Goal: Task Accomplishment & Management: Complete application form

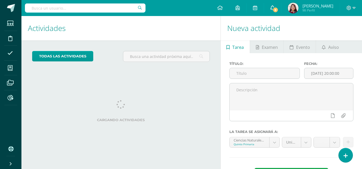
click at [278, 8] on span "6" at bounding box center [275, 10] width 6 height 6
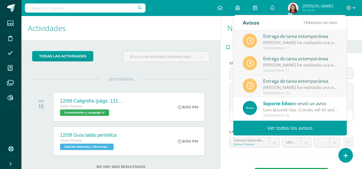
scroll to position [89, 0]
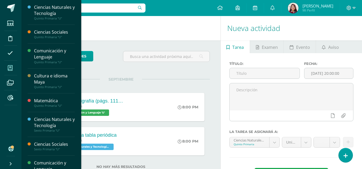
click at [12, 71] on span at bounding box center [10, 68] width 12 height 12
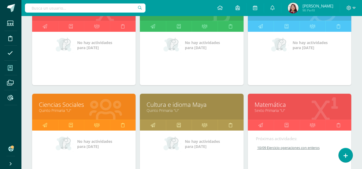
scroll to position [38, 0]
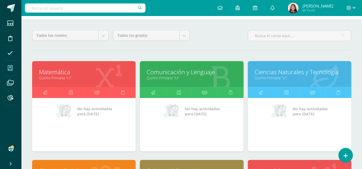
click at [78, 82] on div "Matemática Quinto Primaria "U"" at bounding box center [83, 74] width 103 height 26
click at [74, 76] on link "Quinto Primaria "U"" at bounding box center [84, 77] width 90 height 5
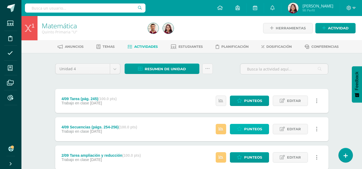
click at [241, 131] on icon at bounding box center [239, 129] width 5 height 5
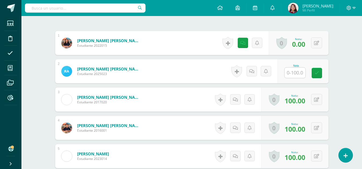
scroll to position [161, 0]
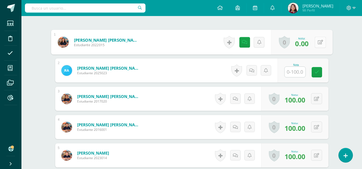
click at [317, 43] on button at bounding box center [319, 42] width 11 height 11
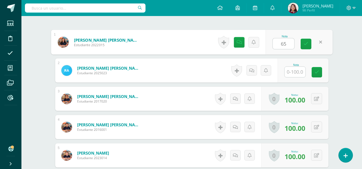
type input "65"
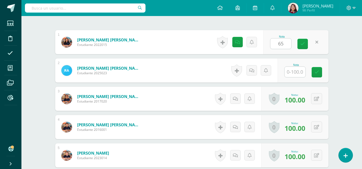
click at [294, 45] on div "Nota 65" at bounding box center [295, 42] width 65 height 24
click at [301, 44] on icon at bounding box center [302, 44] width 5 height 5
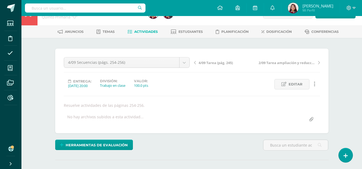
click at [142, 29] on link "Actividades" at bounding box center [142, 32] width 30 height 9
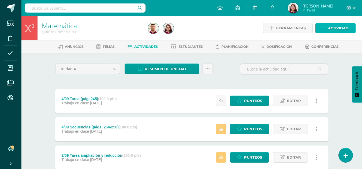
click at [329, 28] on span "Actividad" at bounding box center [338, 28] width 21 height 10
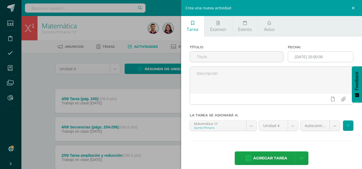
click at [336, 57] on input "[DATE] 20:00:00" at bounding box center [320, 57] width 65 height 10
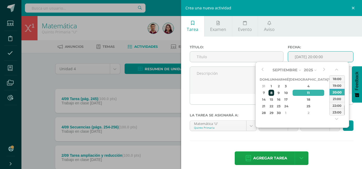
drag, startPoint x: 272, startPoint y: 97, endPoint x: 278, endPoint y: 91, distance: 7.4
click at [278, 91] on tbody "31 1 2 3 4 5 6 7 8 9 10 11 12 13 14 15 16 17 18 19 20 21 22 23 24 25 26 27 28 2…" at bounding box center [300, 99] width 82 height 33
click at [274, 93] on div "8" at bounding box center [271, 93] width 6 height 6
type input "2025-09-08 20:00"
click at [248, 59] on input "text" at bounding box center [236, 57] width 93 height 10
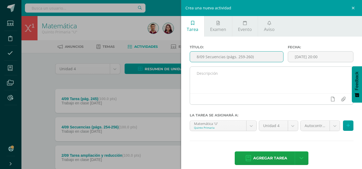
type input "8/09 Secuencias (págs. 259-260)"
click at [269, 85] on textarea at bounding box center [271, 80] width 163 height 27
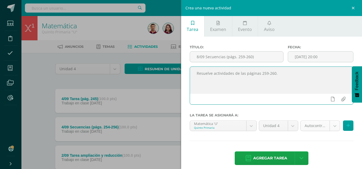
type textarea "Resuelve actividades de las páginas 259-260."
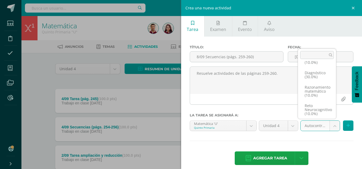
scroll to position [31, 0]
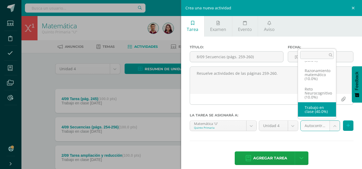
select select "203790"
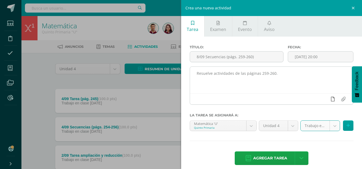
click at [331, 100] on icon at bounding box center [333, 99] width 4 height 5
click at [317, 101] on link at bounding box center [322, 99] width 10 height 10
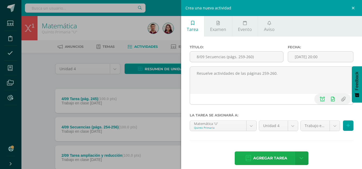
click at [282, 159] on span "Agregar tarea" at bounding box center [270, 158] width 34 height 13
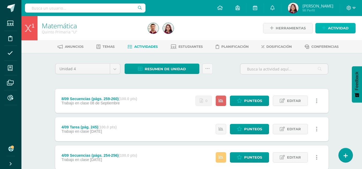
click at [346, 30] on span "Actividad" at bounding box center [338, 28] width 21 height 10
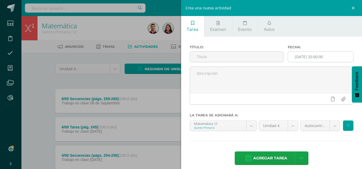
click at [323, 53] on input "[DATE] 20:00:00" at bounding box center [320, 57] width 65 height 10
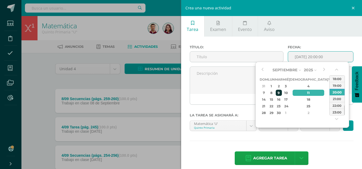
click at [282, 95] on div "9" at bounding box center [278, 93] width 6 height 6
type input "2025-09-09 20:00"
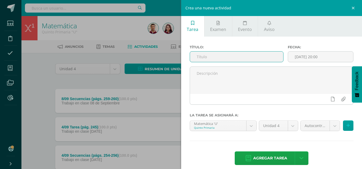
click at [247, 64] on div "Título:" at bounding box center [236, 55] width 98 height 21
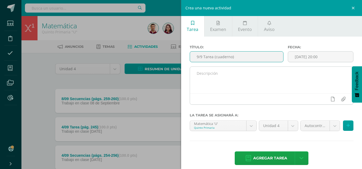
type input "9/9 Tarea (cuaderno)"
click at [264, 74] on textarea at bounding box center [271, 80] width 163 height 27
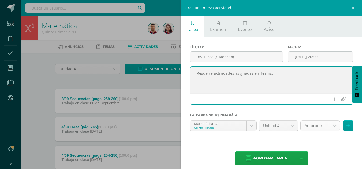
type textarea "Resuelve actividades asignadas en Teams."
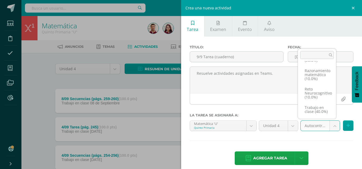
scroll to position [31, 0]
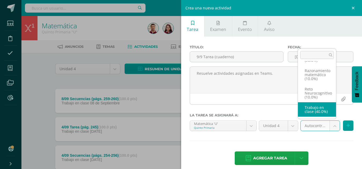
select select "203790"
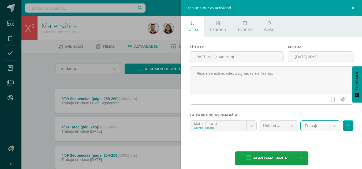
click at [268, 158] on span "Agregar tarea" at bounding box center [270, 158] width 34 height 13
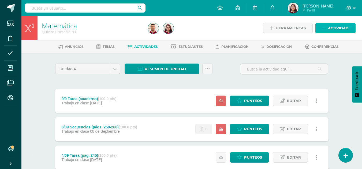
click at [325, 28] on icon at bounding box center [323, 28] width 3 height 5
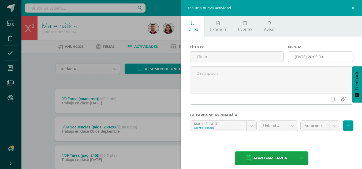
click at [323, 56] on input "[DATE] 20:00:00" at bounding box center [320, 57] width 65 height 10
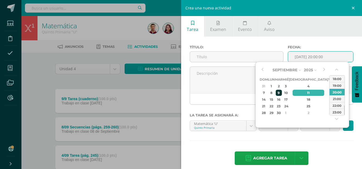
click at [282, 94] on div "9" at bounding box center [278, 93] width 6 height 6
type input "2025-09-09 20:00"
click at [223, 60] on input "text" at bounding box center [236, 57] width 93 height 10
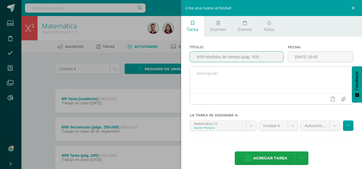
type input "9/09 Medidas de tiempo (pág. 163)"
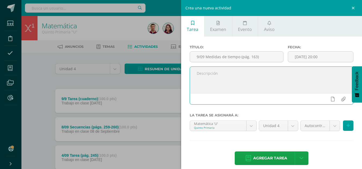
drag, startPoint x: 232, startPoint y: 86, endPoint x: 237, endPoint y: 81, distance: 7.2
click at [232, 86] on textarea at bounding box center [271, 80] width 163 height 27
type textarea "Resuelve actividades de la página 163."
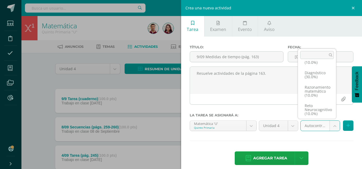
scroll to position [31, 0]
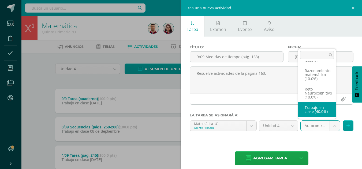
select select "203790"
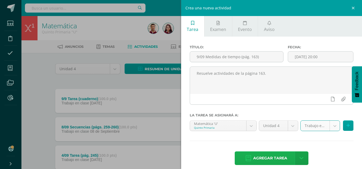
click at [276, 161] on span "Agregar tarea" at bounding box center [270, 158] width 34 height 13
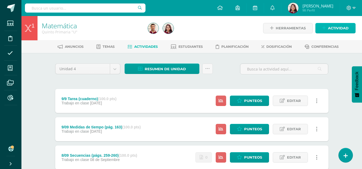
click at [335, 25] on span "Actividad" at bounding box center [338, 28] width 21 height 10
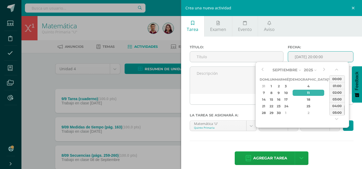
click at [321, 55] on input "[DATE] 20:00:00" at bounding box center [320, 57] width 65 height 10
click at [288, 93] on div "10" at bounding box center [285, 93] width 5 height 6
type input "2025-09-10 20:00"
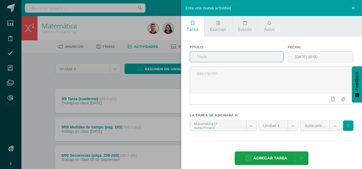
click at [209, 58] on input "text" at bounding box center [236, 57] width 93 height 10
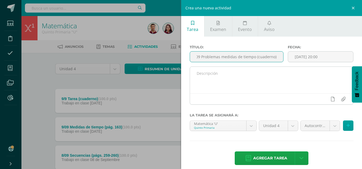
type input "10/09 Problemas medidas de tiempo (cuaderno)"
click at [226, 73] on textarea at bounding box center [271, 80] width 163 height 27
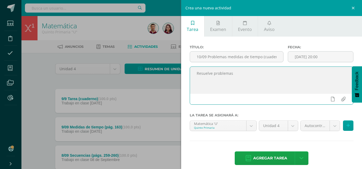
click at [226, 72] on textarea "Resuelve problemas" at bounding box center [271, 80] width 163 height 27
click at [230, 51] on div "Título: 10/09 Problemas medidas de tiempo (cuaderno)" at bounding box center [236, 55] width 98 height 21
click at [267, 69] on textarea "Resuelve problemas" at bounding box center [271, 80] width 163 height 27
type textarea "Resuelve problemas sobre medidas de tiempo en el cuaderno."
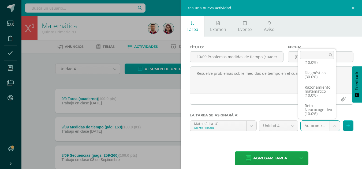
scroll to position [31, 0]
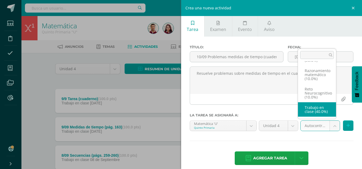
select select "203790"
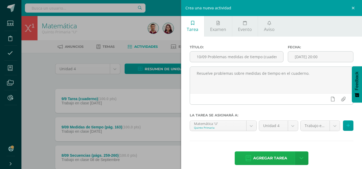
click at [275, 156] on span "Agregar tarea" at bounding box center [270, 158] width 34 height 13
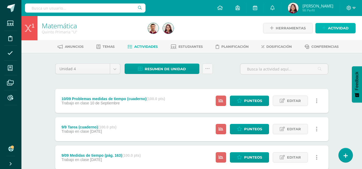
click at [334, 26] on span "Actividad" at bounding box center [338, 28] width 21 height 10
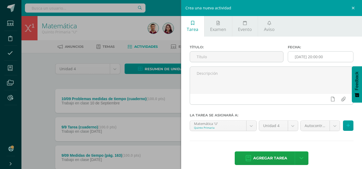
click at [333, 59] on input "[DATE] 20:00:00" at bounding box center [320, 57] width 65 height 10
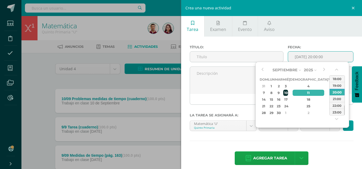
click at [288, 91] on div "10" at bounding box center [285, 93] width 5 height 6
type input "[DATE] 20:00"
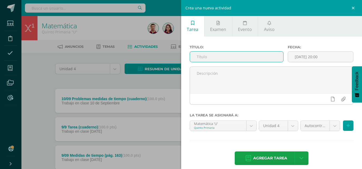
click at [228, 57] on input "text" at bounding box center [236, 57] width 93 height 10
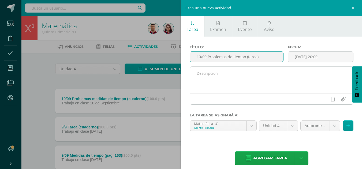
type input "10/09 Problemas de tiempo (tarea)"
click at [233, 86] on textarea at bounding box center [271, 80] width 163 height 27
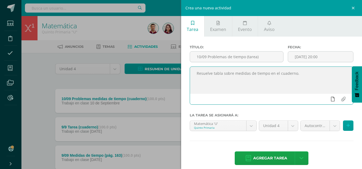
type textarea "Resuelve tabla sobre medidas de tiempo en el cuaderno."
click at [331, 98] on icon at bounding box center [333, 99] width 4 height 5
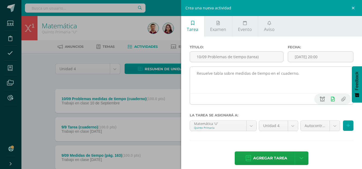
click at [320, 99] on link at bounding box center [322, 99] width 10 height 10
click at [330, 98] on link at bounding box center [332, 99] width 10 height 10
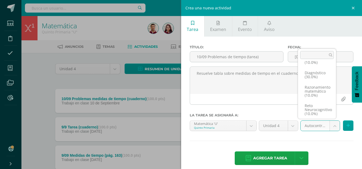
scroll to position [31, 0]
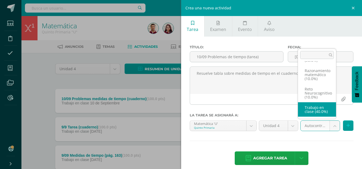
select select "203790"
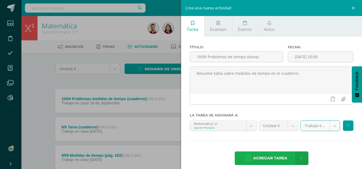
click at [268, 156] on span "Agregar tarea" at bounding box center [270, 158] width 34 height 13
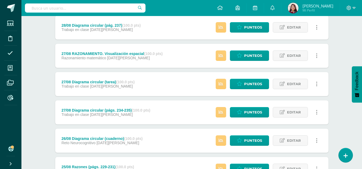
scroll to position [393, 0]
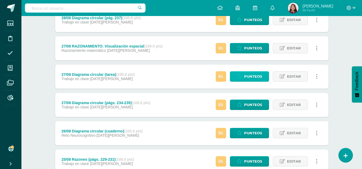
click at [262, 75] on link "Punteos" at bounding box center [249, 76] width 39 height 10
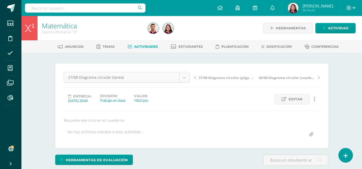
scroll to position [101, 0]
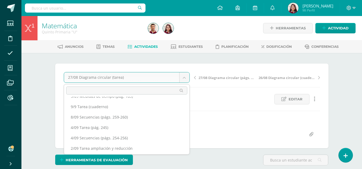
scroll to position [22, 0]
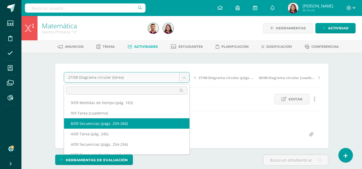
select select "/dashboard/teacher/grade-activity/220194/"
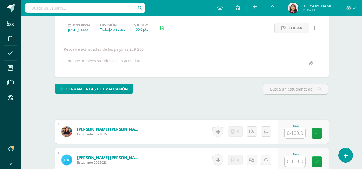
scroll to position [79, 0]
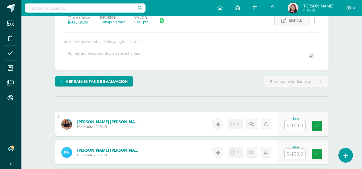
click at [296, 120] on div "Nota" at bounding box center [296, 119] width 24 height 3
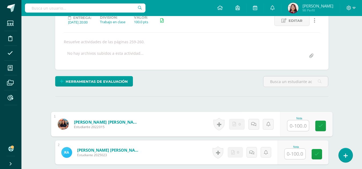
click at [295, 124] on input "text" at bounding box center [297, 126] width 21 height 11
type input "100"
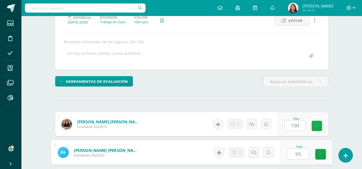
type input "95"
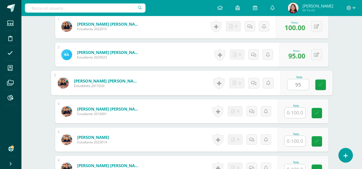
type input "95"
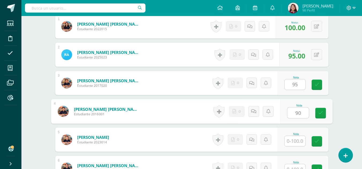
type input "90"
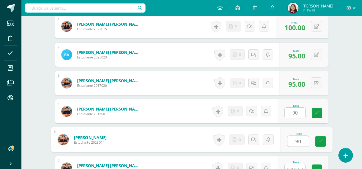
type input "90"
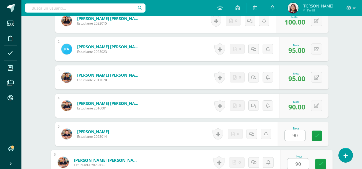
type input "90"
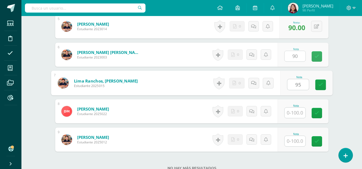
type input "95"
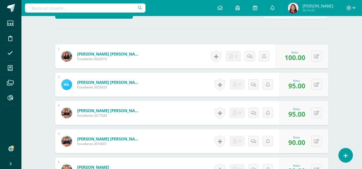
scroll to position [138, 0]
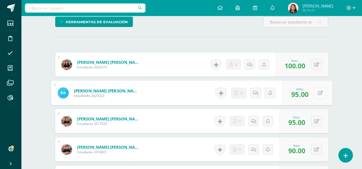
click at [316, 94] on button at bounding box center [319, 93] width 11 height 11
type input "100"
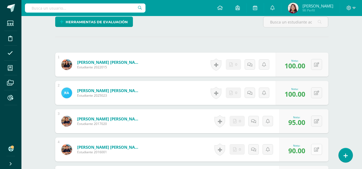
click at [320, 147] on button at bounding box center [316, 149] width 11 height 11
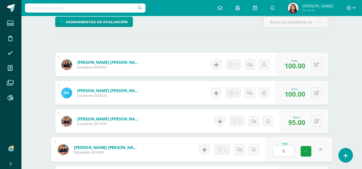
type input "95"
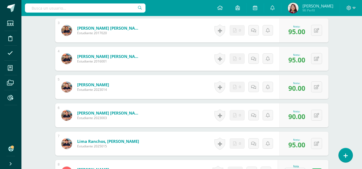
scroll to position [231, 0]
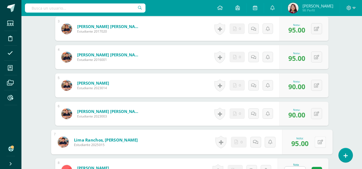
click at [316, 141] on button at bounding box center [319, 142] width 11 height 11
type input "90"
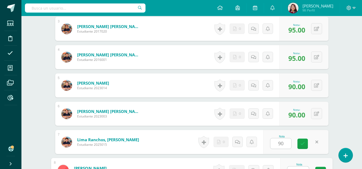
scroll to position [239, 0]
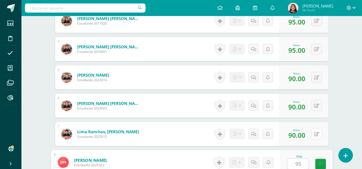
type input "95"
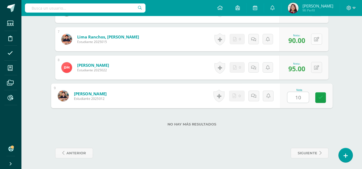
type input "100"
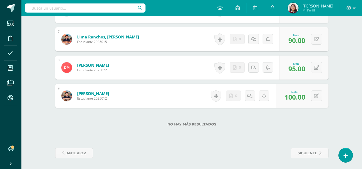
scroll to position [0, 0]
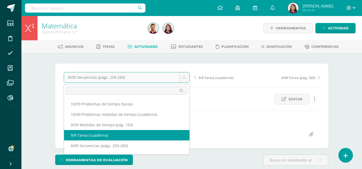
select select "/dashboard/teacher/grade-activity/220195/"
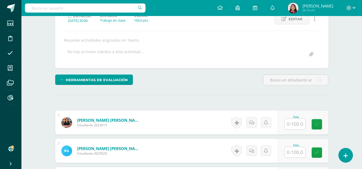
scroll to position [106, 0]
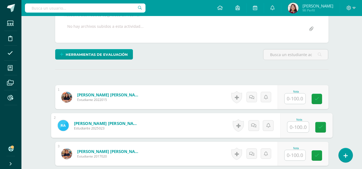
click at [293, 127] on input "text" at bounding box center [297, 127] width 21 height 11
type input "100"
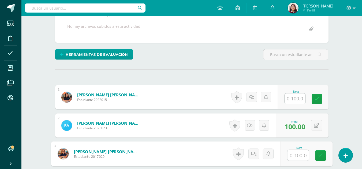
click at [296, 99] on input "text" at bounding box center [294, 99] width 21 height 10
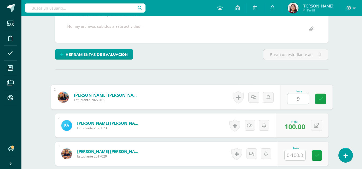
type input "90"
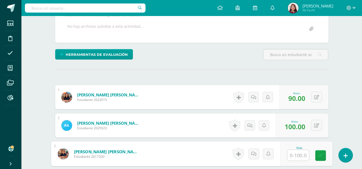
click at [294, 152] on input "text" at bounding box center [297, 155] width 21 height 11
type input "100"
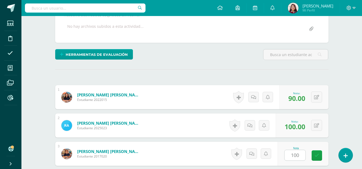
scroll to position [205, 0]
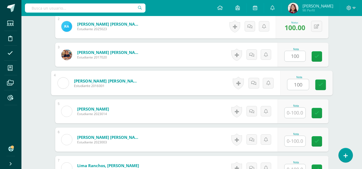
type input "100"
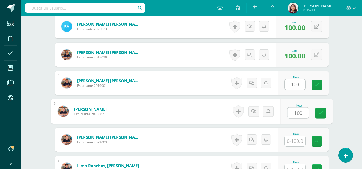
type input "100"
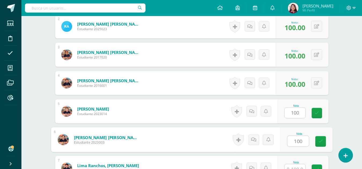
type input "100"
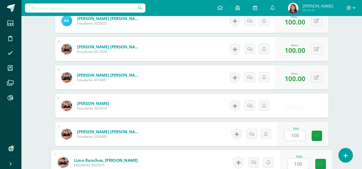
type input "100"
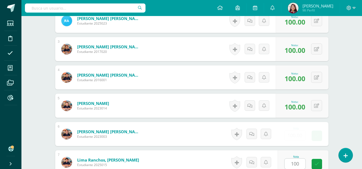
scroll to position [319, 0]
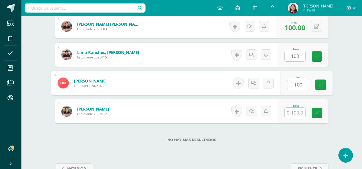
type input "100"
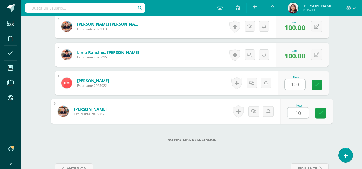
type input "100"
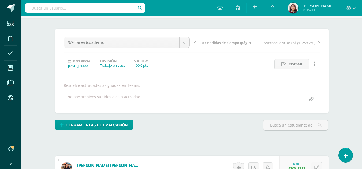
scroll to position [0, 0]
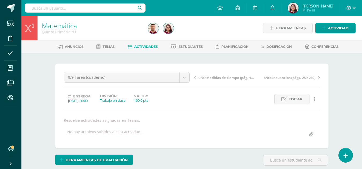
click at [115, 71] on div "9/9 Tarea (cuaderno) 10/09 Problemas de tiempo (tarea) 10/09 Problemas medidas …" at bounding box center [191, 106] width 273 height 85
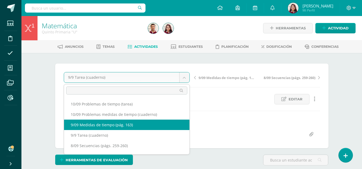
select select "/dashboard/teacher/grade-activity/220196/"
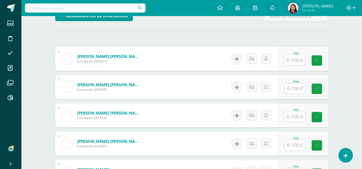
scroll to position [161, 0]
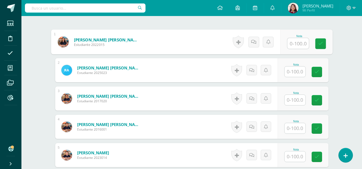
click at [295, 42] on input "text" at bounding box center [297, 43] width 21 height 11
type input "90"
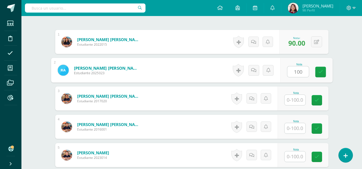
type input "100"
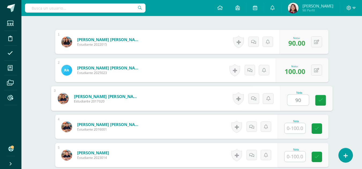
type input "90"
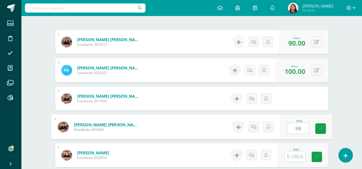
type input "98"
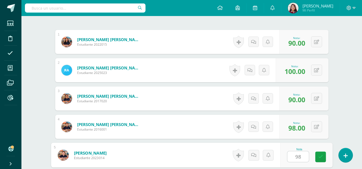
type input "98"
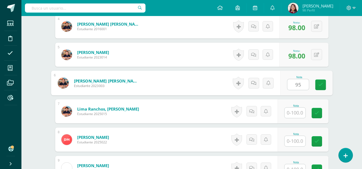
type input "95"
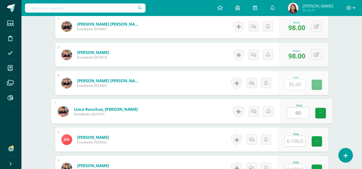
type input "90"
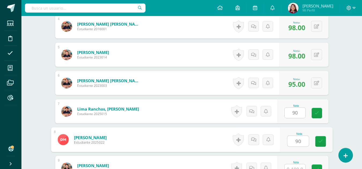
type input "90"
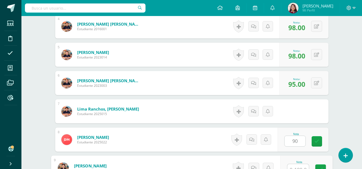
scroll to position [267, 0]
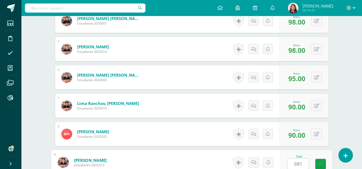
type input "9810"
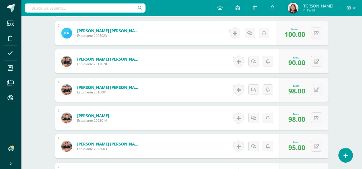
scroll to position [0, 0]
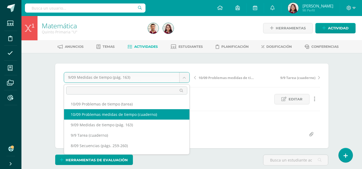
select select "/dashboard/teacher/grade-activity/220198/"
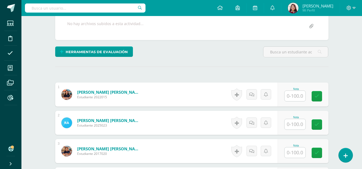
scroll to position [109, 0]
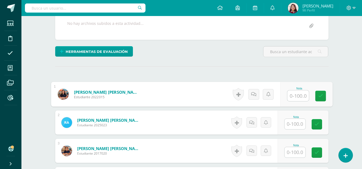
click at [287, 94] on div at bounding box center [298, 95] width 22 height 11
type input "90"
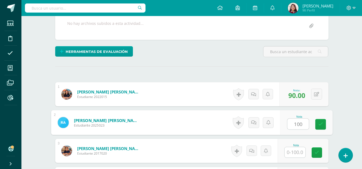
type input "100"
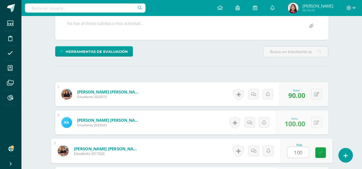
type input "100"
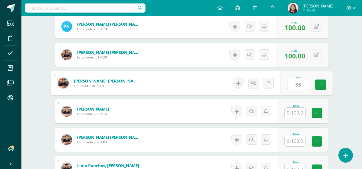
type input "85"
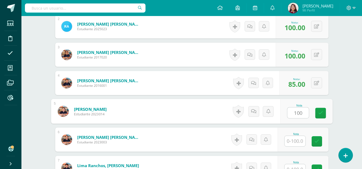
type input "100"
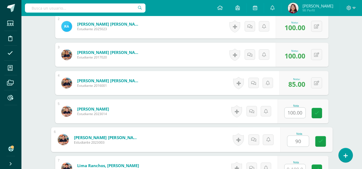
type input "90"
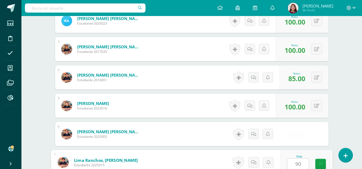
type input "90"
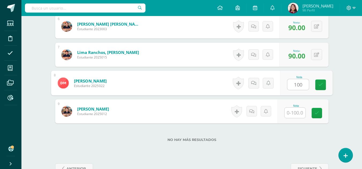
type input "100"
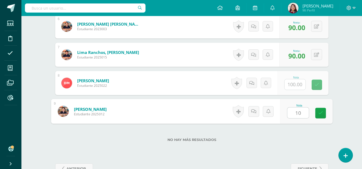
type input "100"
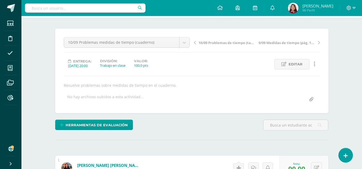
scroll to position [0, 0]
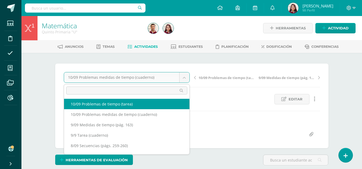
select select "/dashboard/teacher/grade-activity/220201/"
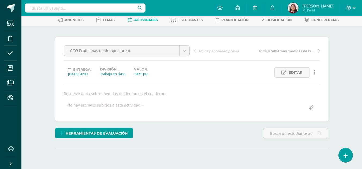
scroll to position [80, 0]
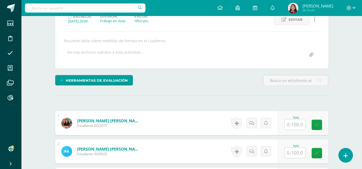
drag, startPoint x: 360, startPoint y: 61, endPoint x: 361, endPoint y: 84, distance: 23.0
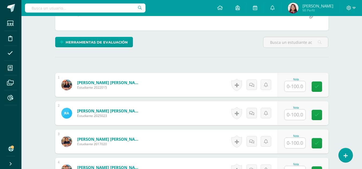
scroll to position [161, 0]
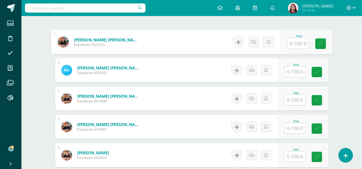
click at [302, 44] on input "text" at bounding box center [297, 43] width 21 height 11
type input "90"
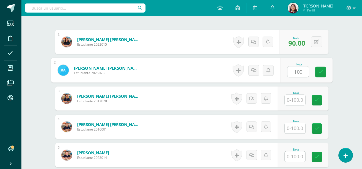
type input "100"
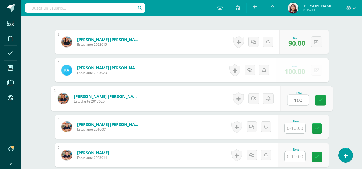
type input "100"
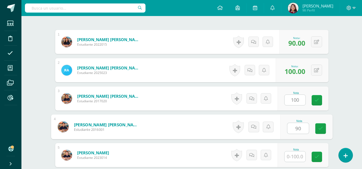
type input "90"
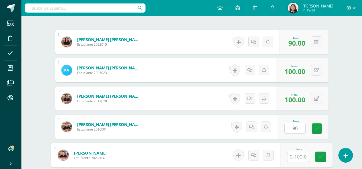
type input "0"
type input "100"
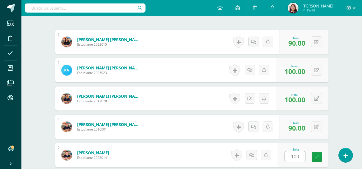
scroll to position [262, 0]
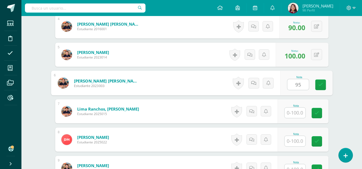
type input "95"
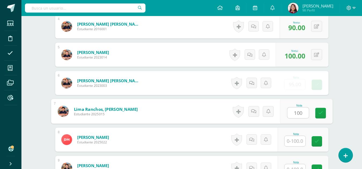
type input "100"
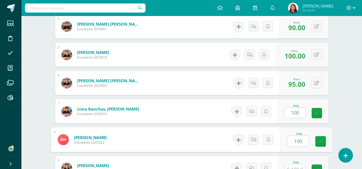
type input "100"
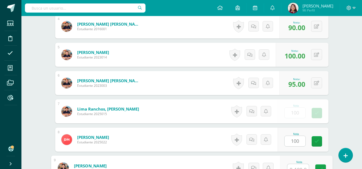
scroll to position [267, 0]
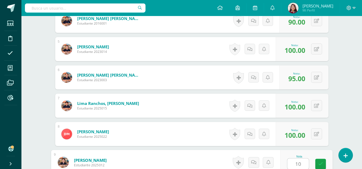
type input "100"
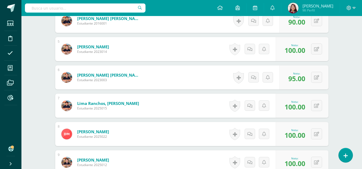
scroll to position [334, 0]
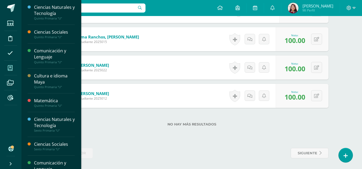
click at [13, 68] on span at bounding box center [10, 68] width 12 height 12
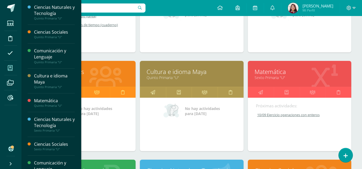
scroll to position [141, 0]
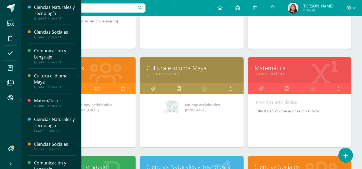
click at [90, 60] on div at bounding box center [106, 71] width 60 height 36
click at [99, 73] on link "Quinto Primaria "U"" at bounding box center [84, 73] width 90 height 5
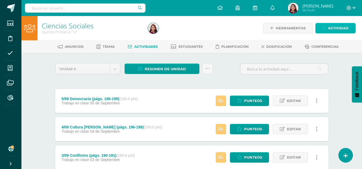
click at [341, 27] on span "Actividad" at bounding box center [338, 28] width 21 height 10
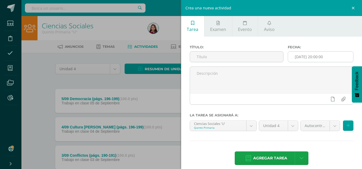
click at [331, 56] on input "[DATE] 20:00:00" at bounding box center [320, 57] width 65 height 10
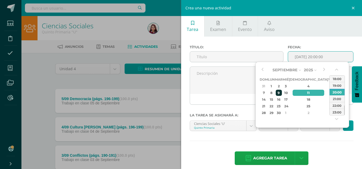
click at [282, 92] on div "9" at bounding box center [278, 93] width 6 height 6
type input "[DATE] 20:00"
click at [242, 56] on input "text" at bounding box center [236, 57] width 93 height 10
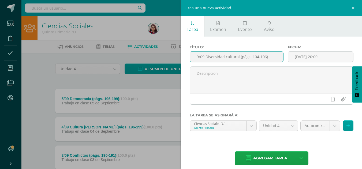
click at [252, 54] on input "9/09 Diversidad cultural (págs. 104-106)" at bounding box center [236, 57] width 93 height 10
click at [259, 58] on input "9/09 Diversidad cultural (págs. 204-106)" at bounding box center [236, 57] width 93 height 10
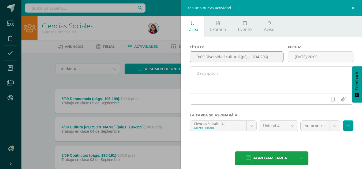
type input "9/09 Diversidad cultural (págs. 204-206)"
click at [270, 79] on textarea at bounding box center [271, 80] width 163 height 27
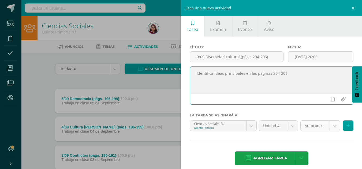
type textarea "Identifica ideas principales en las páginas 204-206"
click at [311, 127] on body "Estudiantes Disciplina Asistencia Mis cursos Archivos Reportes Soporte Ayuda Re…" at bounding box center [181, 159] width 362 height 319
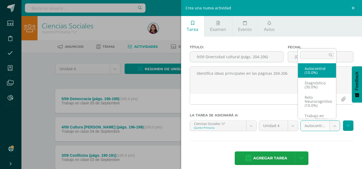
scroll to position [10, 0]
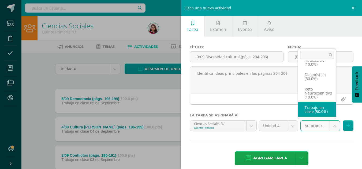
select select "203867"
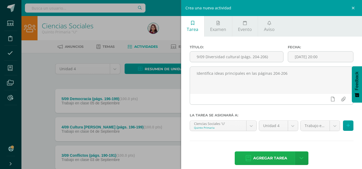
click at [268, 158] on span "Agregar tarea" at bounding box center [270, 158] width 34 height 13
